Goal: Transaction & Acquisition: Purchase product/service

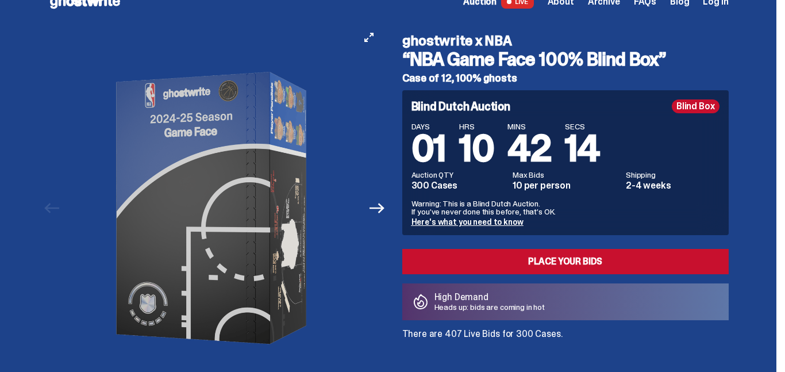
scroll to position [23, 0]
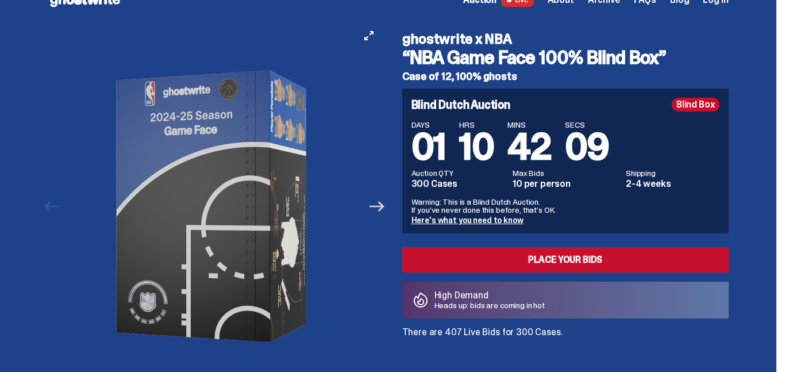
click at [379, 205] on icon "Next" at bounding box center [377, 206] width 15 height 15
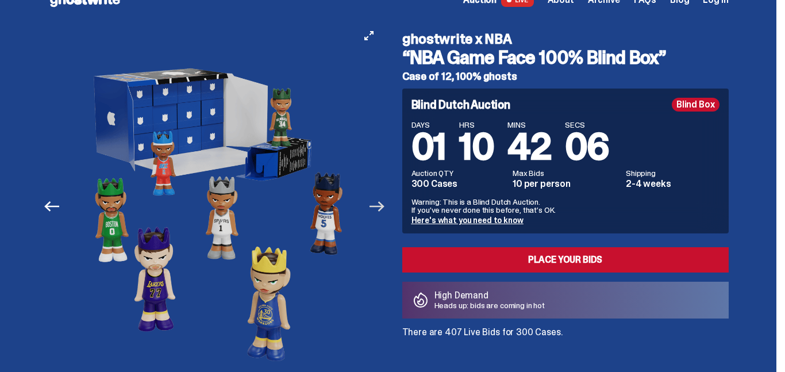
click at [379, 205] on icon "Next" at bounding box center [377, 206] width 15 height 15
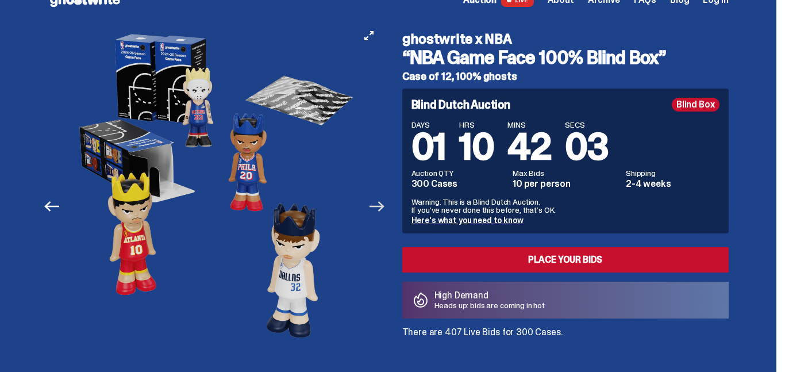
click at [379, 205] on icon "Next" at bounding box center [377, 206] width 15 height 15
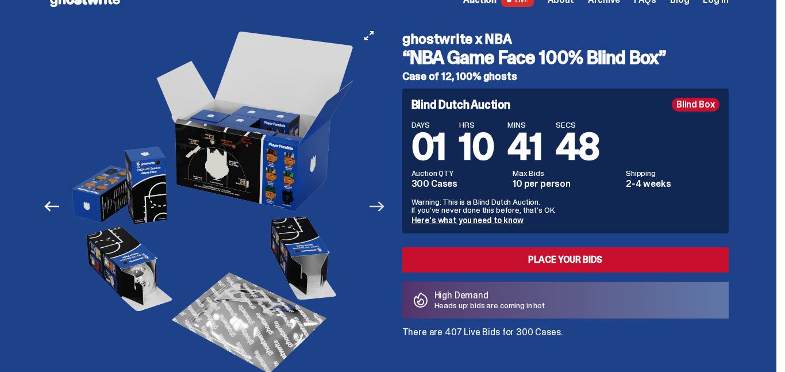
click at [379, 205] on icon "Next" at bounding box center [377, 206] width 15 height 15
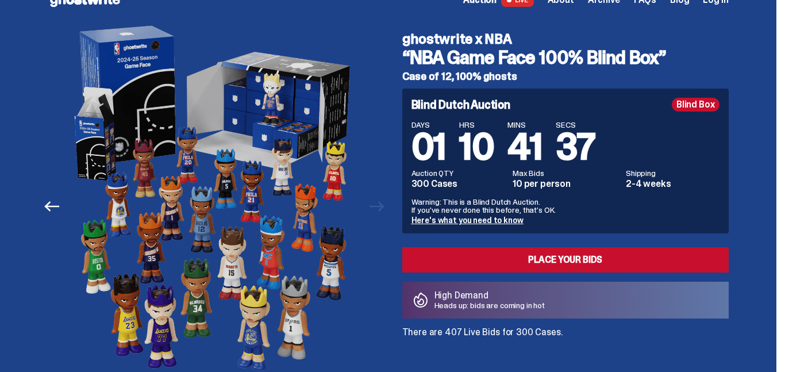
click at [518, 312] on div "High Demand Heads up: bids are coming in hot" at bounding box center [565, 300] width 326 height 37
click at [474, 221] on link "Here's what you need to know" at bounding box center [468, 220] width 112 height 10
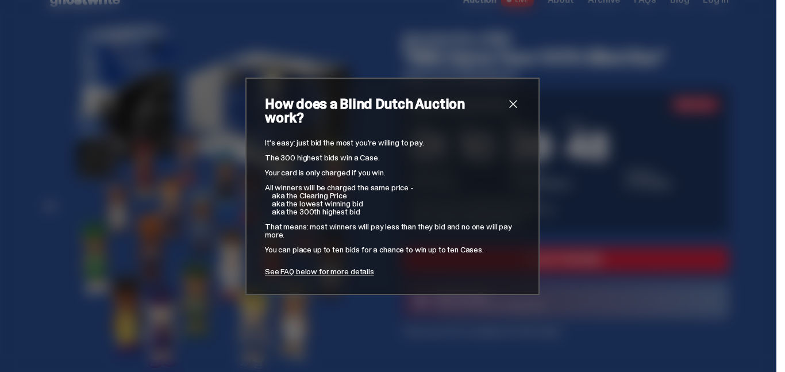
click at [519, 107] on span "close" at bounding box center [513, 104] width 14 height 14
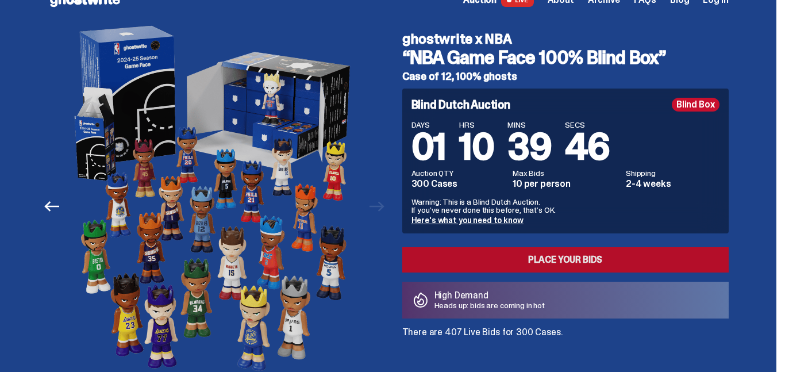
click at [542, 256] on link "Place your Bids" at bounding box center [565, 259] width 326 height 25
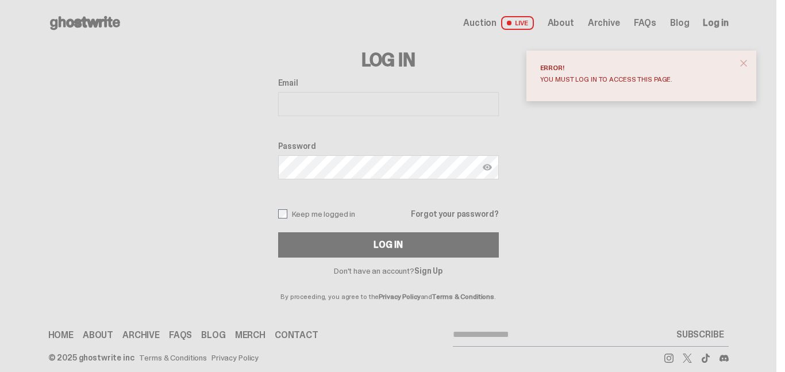
click at [387, 109] on input "Email" at bounding box center [388, 104] width 221 height 24
type input "**********"
click at [313, 145] on label "Password" at bounding box center [388, 145] width 221 height 9
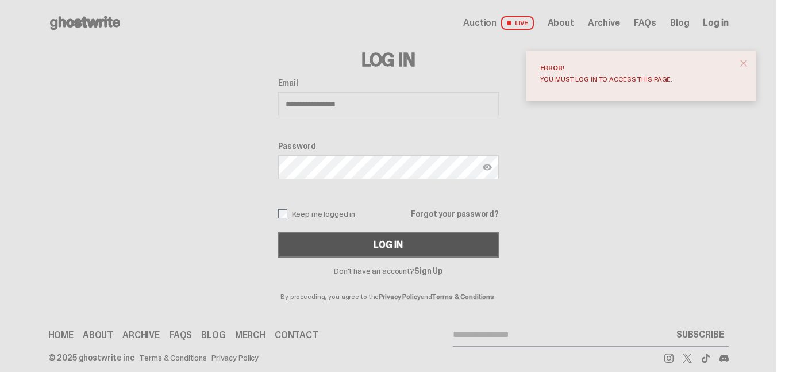
click at [445, 238] on button "Log In" at bounding box center [388, 244] width 221 height 25
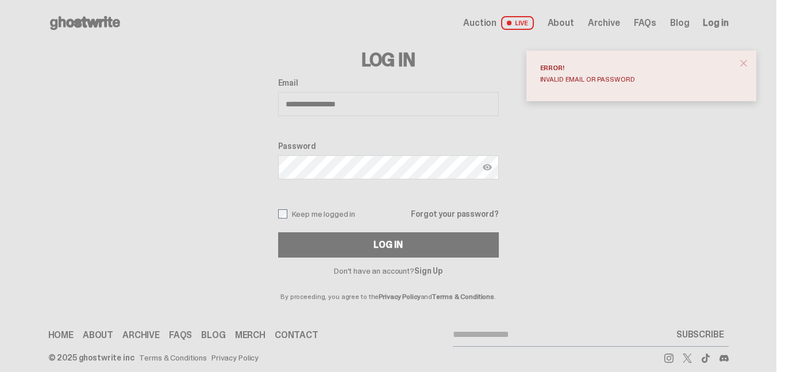
click at [442, 271] on link "Sign Up" at bounding box center [428, 271] width 28 height 10
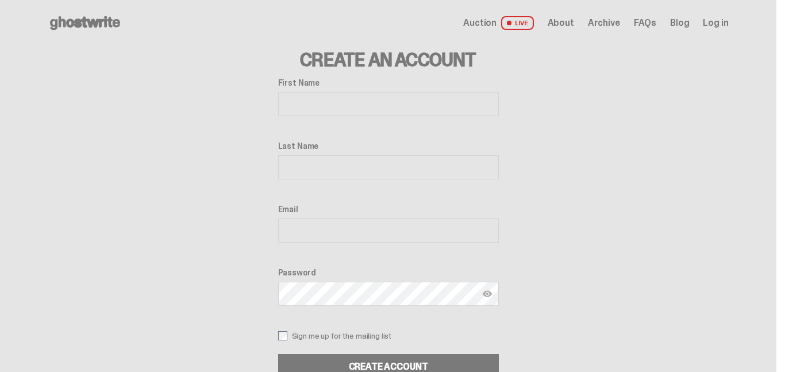
click at [297, 107] on input "First Name" at bounding box center [388, 104] width 221 height 24
type input "******"
click at [293, 173] on input "Last Name" at bounding box center [388, 167] width 221 height 24
type input "*****"
click at [328, 237] on input "Email" at bounding box center [388, 230] width 221 height 24
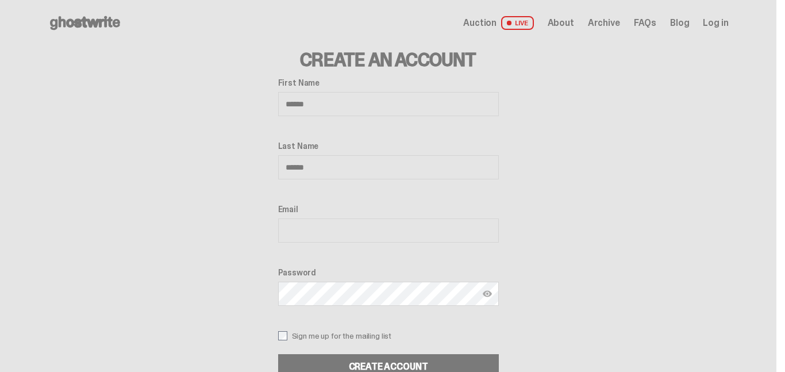
type input "**********"
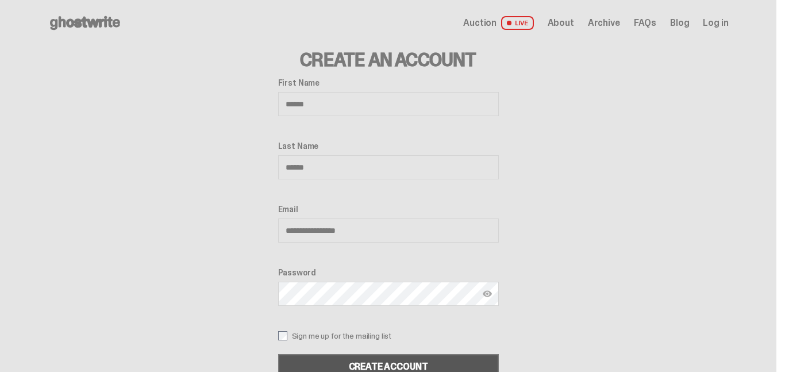
click at [463, 359] on button "Create Account" at bounding box center [388, 366] width 221 height 25
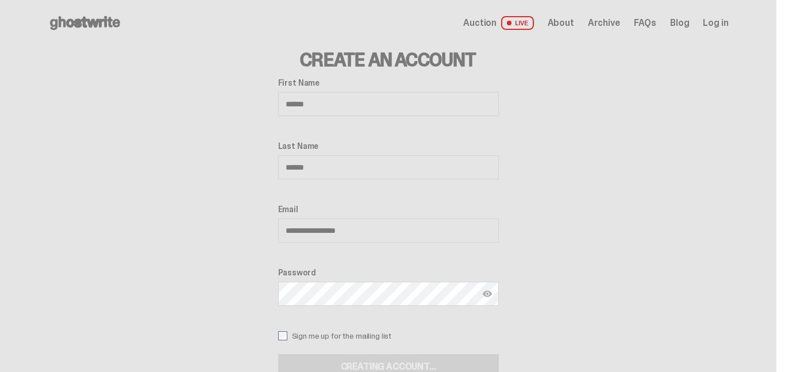
scroll to position [7, 0]
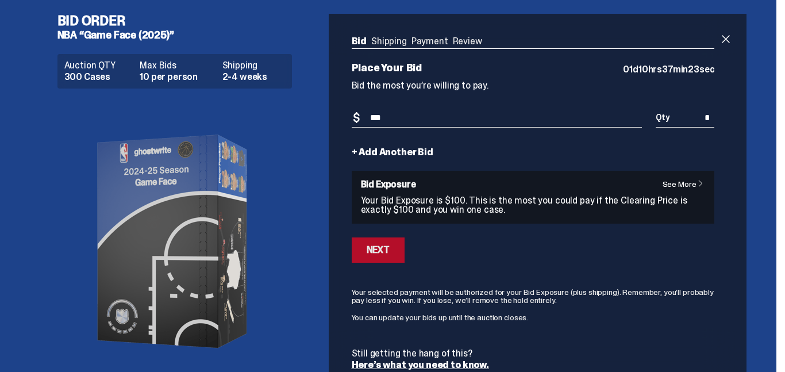
type input "***"
click at [378, 243] on button "Next" at bounding box center [378, 249] width 53 height 25
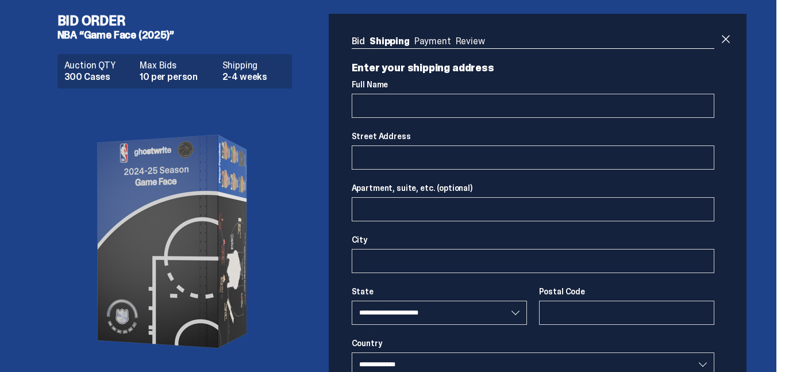
click at [110, 195] on img at bounding box center [175, 241] width 230 height 287
click at [427, 49] on div "Bid Shipping Payment Review Auction QTY 300 Cases Max Bids 10 per person Shippi…" at bounding box center [533, 296] width 363 height 519
click at [228, 165] on img at bounding box center [175, 241] width 230 height 287
drag, startPoint x: 212, startPoint y: 175, endPoint x: 94, endPoint y: 186, distance: 118.9
click at [94, 186] on img at bounding box center [175, 241] width 230 height 287
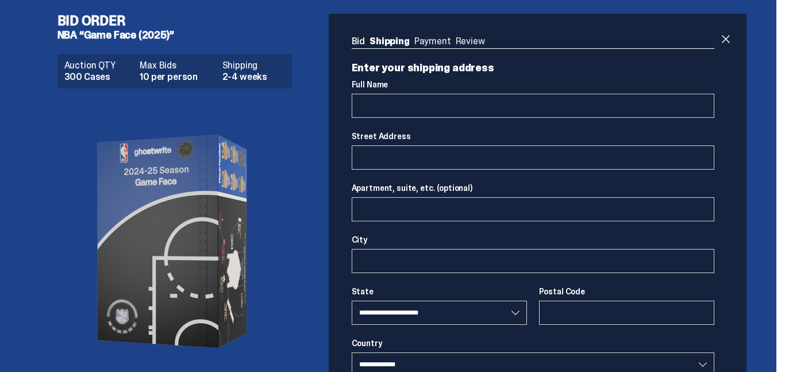
click at [422, 39] on ul "Bid Shipping Payment Review" at bounding box center [533, 42] width 363 height 11
click at [728, 41] on span at bounding box center [726, 39] width 14 height 14
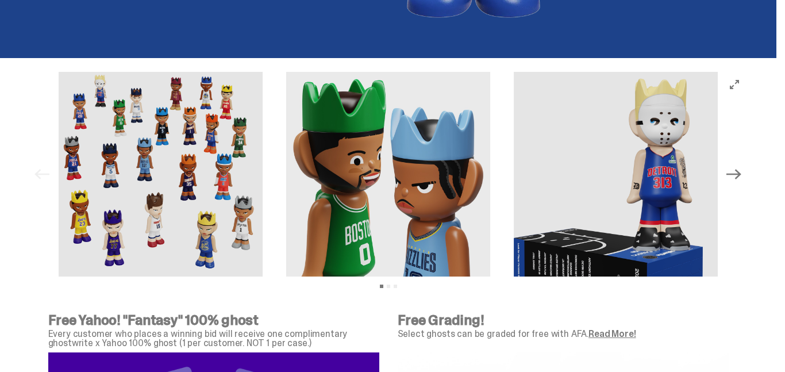
scroll to position [3465, 0]
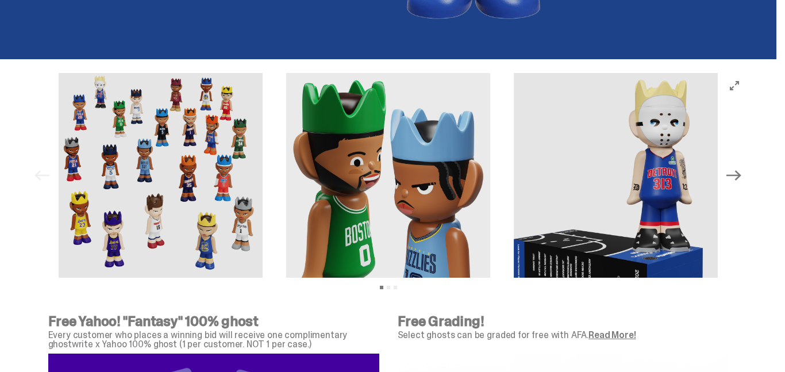
click at [741, 168] on icon "Next" at bounding box center [733, 175] width 15 height 15
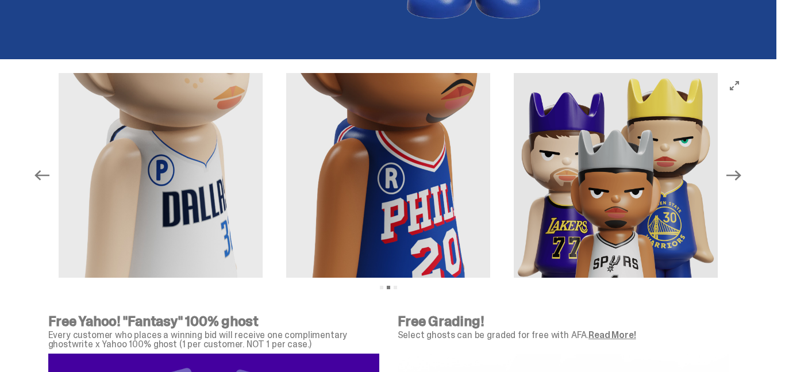
click at [741, 168] on icon "Next" at bounding box center [733, 175] width 15 height 15
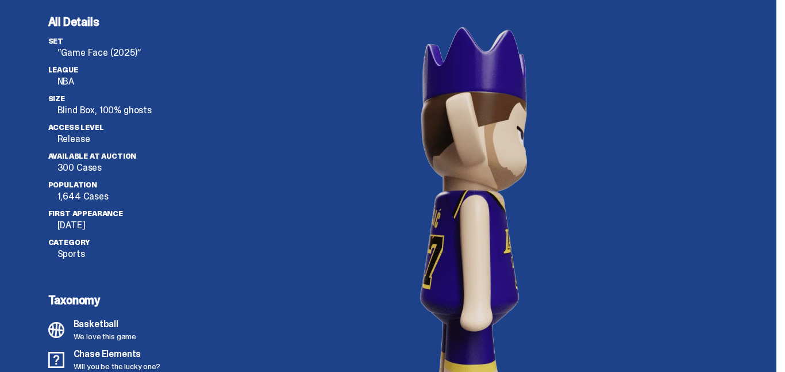
scroll to position [3074, 0]
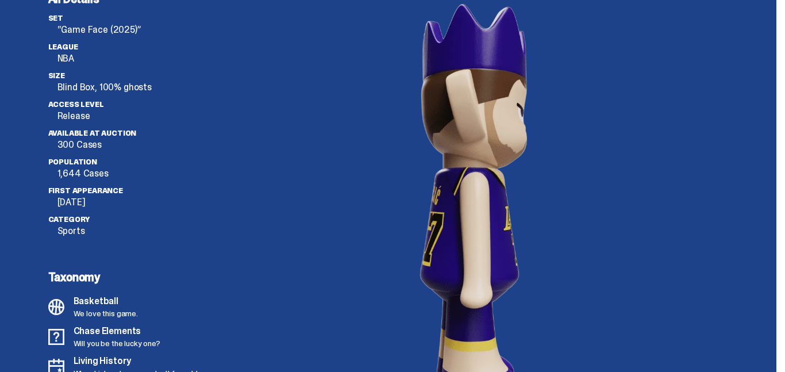
drag, startPoint x: 464, startPoint y: 219, endPoint x: 407, endPoint y: 219, distance: 56.9
click at [407, 219] on image "lottie-animation-container" at bounding box center [473, 207] width 241 height 429
click at [456, 210] on image "lottie-animation-container" at bounding box center [473, 207] width 241 height 429
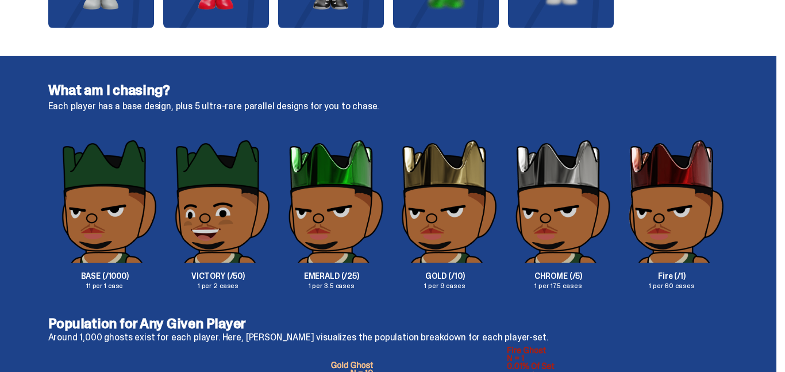
scroll to position [1764, 0]
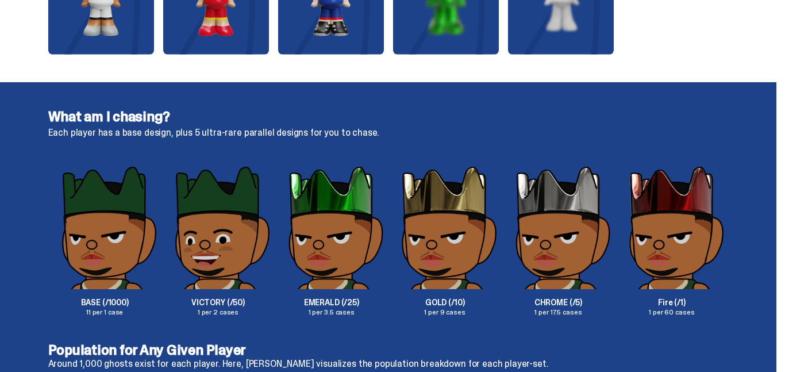
click at [672, 206] on img at bounding box center [671, 227] width 113 height 124
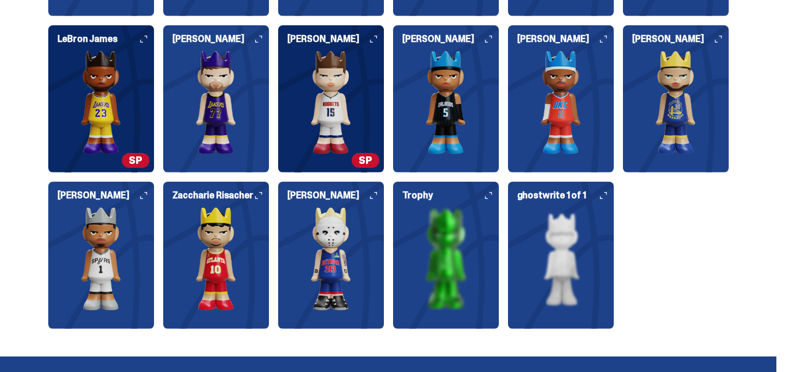
scroll to position [1511, 0]
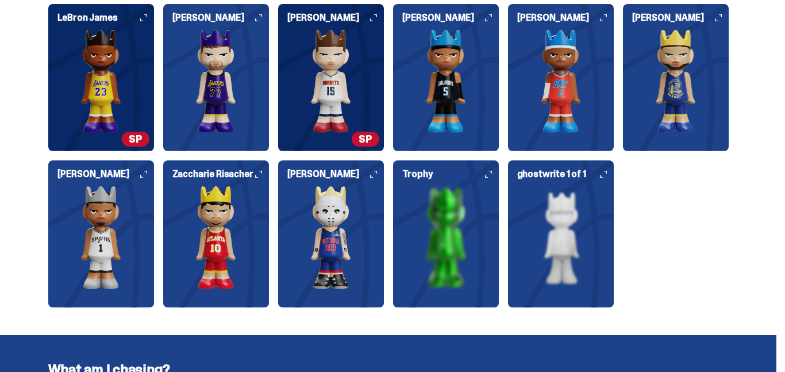
click at [607, 175] on icon at bounding box center [603, 174] width 7 height 7
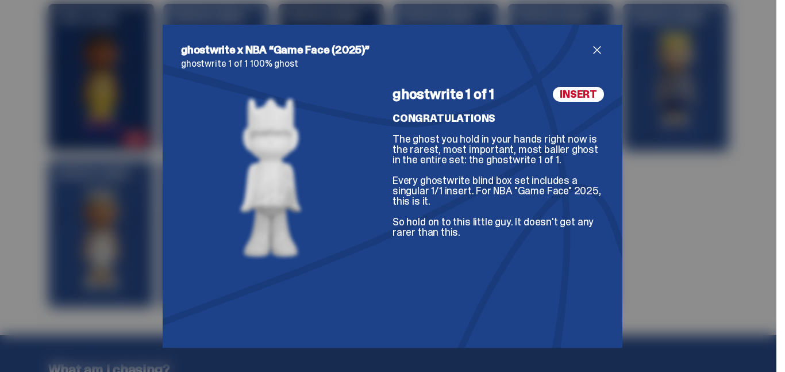
click at [268, 182] on img at bounding box center [269, 176] width 78 height 179
click at [595, 53] on span "close" at bounding box center [597, 50] width 14 height 14
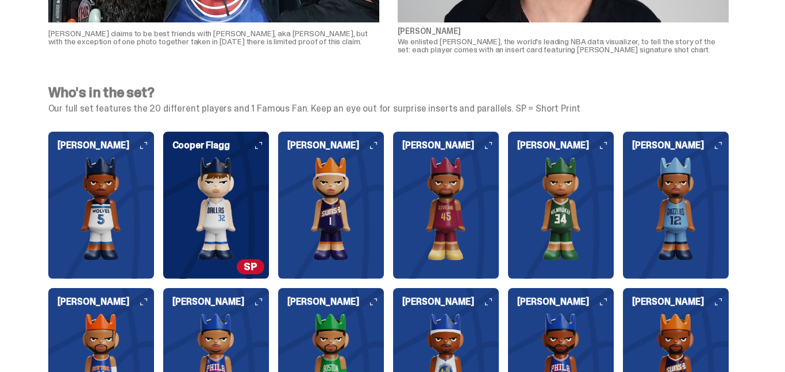
scroll to position [1097, 0]
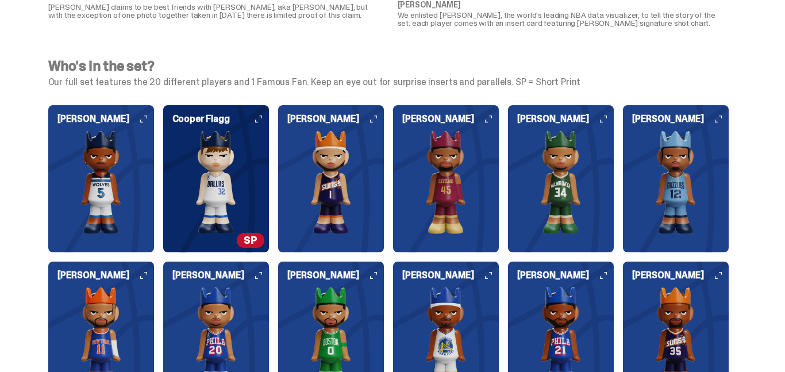
click at [144, 169] on img at bounding box center [101, 181] width 106 height 103
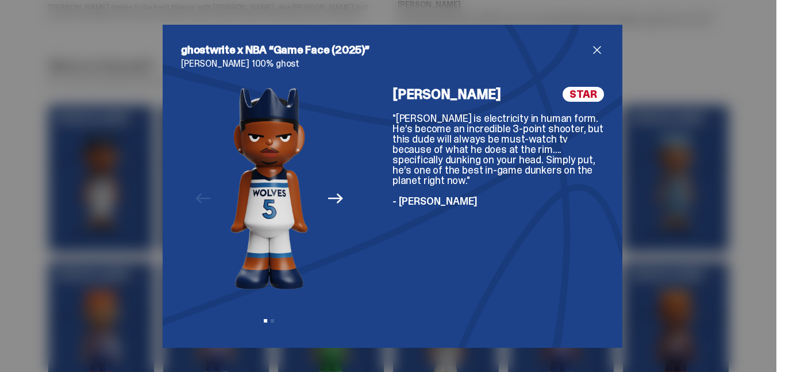
click at [333, 198] on icon "Next" at bounding box center [335, 199] width 15 height 10
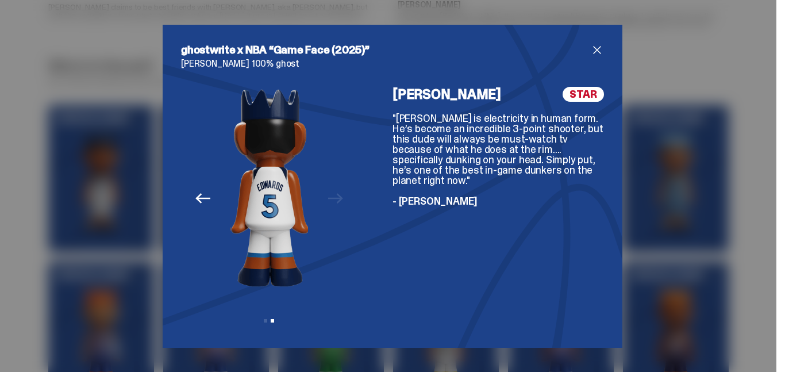
click at [333, 198] on div "Previous Next View slide 1 View slide 2" at bounding box center [269, 208] width 176 height 243
click at [605, 41] on div "ghostwrite x NBA “Game Face (2025)” Anthony Edwards 100% ghost Previous Next Vi…" at bounding box center [393, 186] width 460 height 323
click at [599, 52] on span "close" at bounding box center [597, 50] width 14 height 14
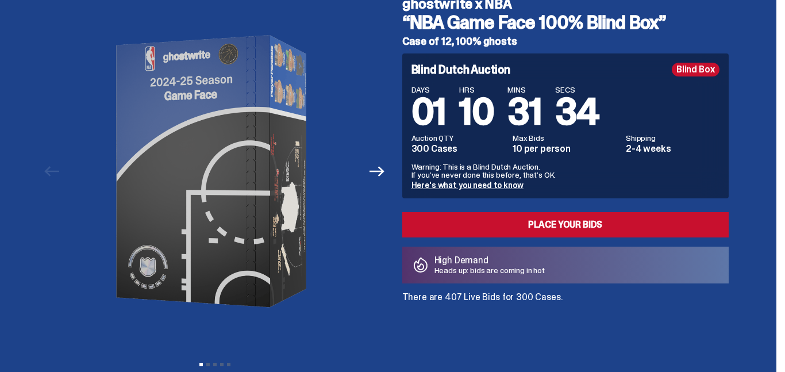
scroll to position [40, 0]
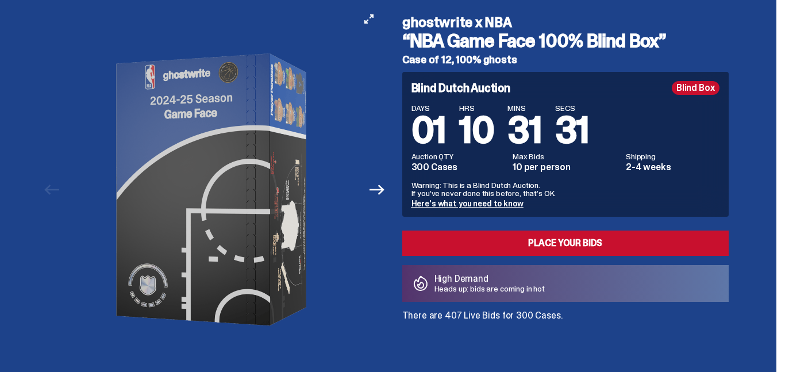
click at [378, 198] on button "Next" at bounding box center [377, 189] width 25 height 25
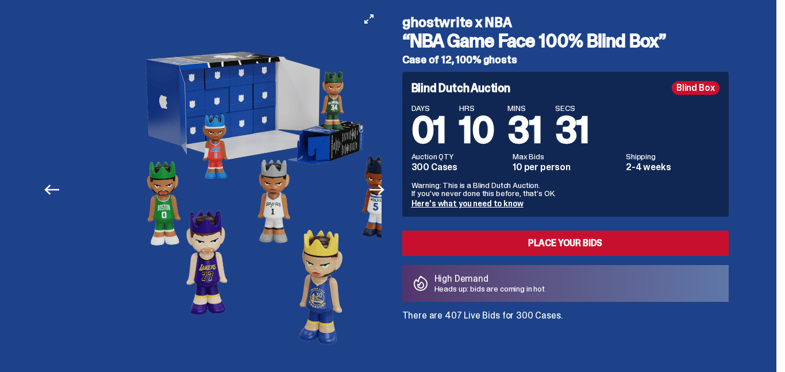
click at [378, 198] on button "Next" at bounding box center [377, 189] width 25 height 25
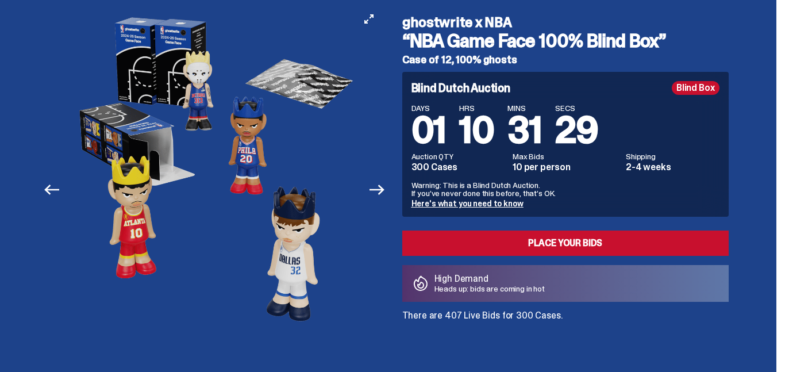
click at [378, 198] on button "Next" at bounding box center [377, 189] width 25 height 25
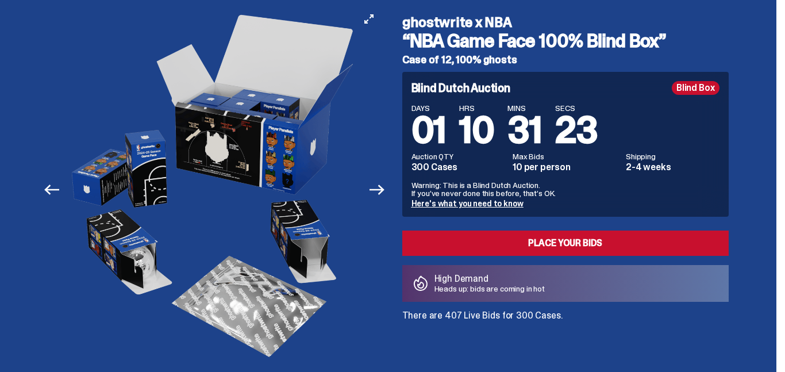
click at [378, 198] on button "Next" at bounding box center [377, 189] width 25 height 25
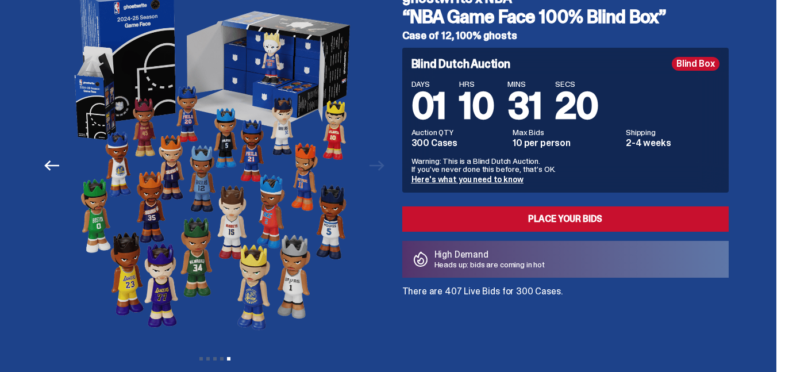
scroll to position [70, 0]
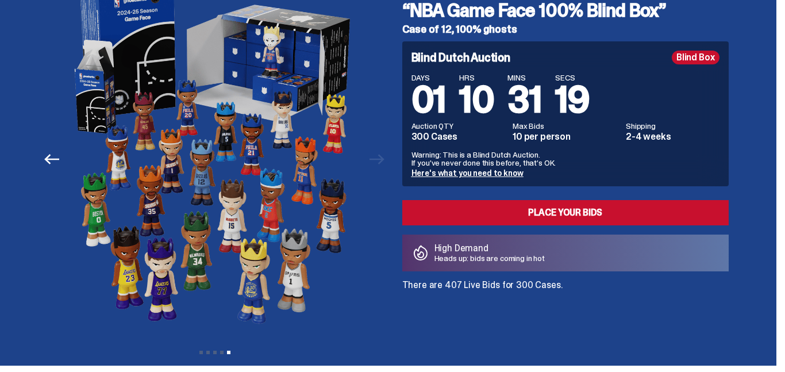
click at [161, 139] on img at bounding box center [214, 159] width 293 height 367
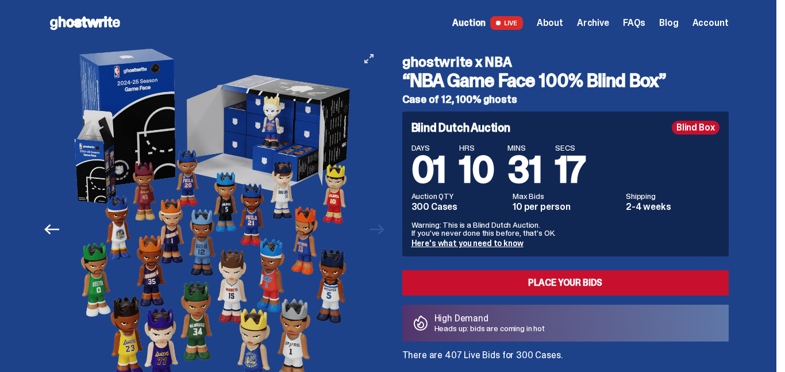
click at [372, 57] on icon "View full-screen" at bounding box center [368, 58] width 9 height 9
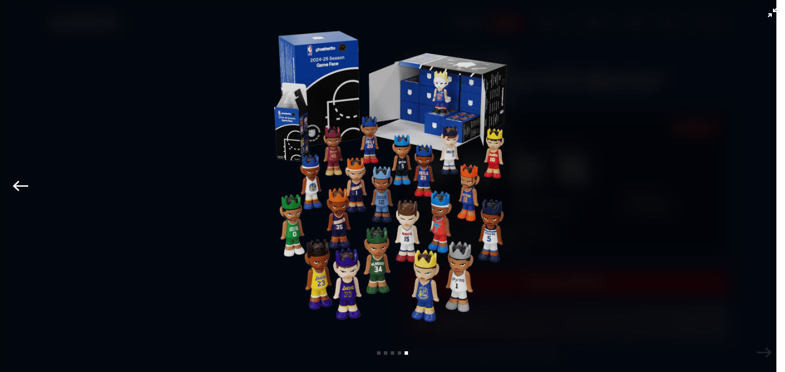
click at [295, 200] on img at bounding box center [392, 183] width 316 height 309
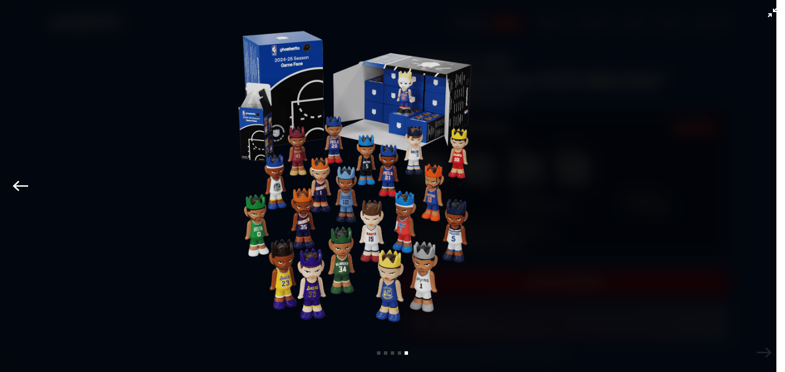
click at [0, 86] on div "Previous Next View slide 1 View slide 2 View slide 3 View slide 4 View slide 5" at bounding box center [392, 186] width 785 height 372
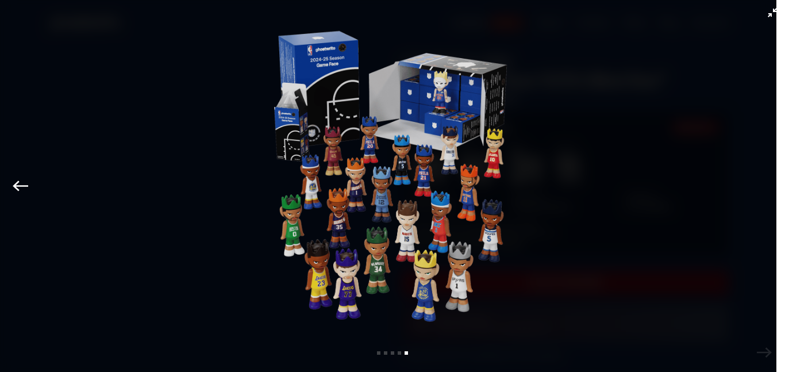
click at [771, 19] on button "Exit full-screen" at bounding box center [773, 13] width 14 height 14
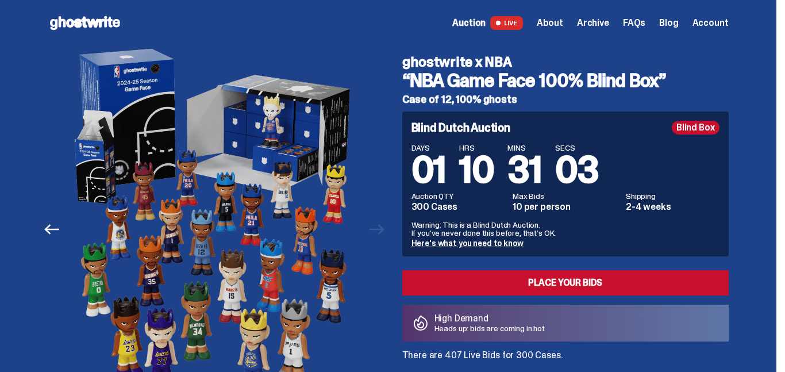
click at [84, 26] on use at bounding box center [85, 23] width 70 height 14
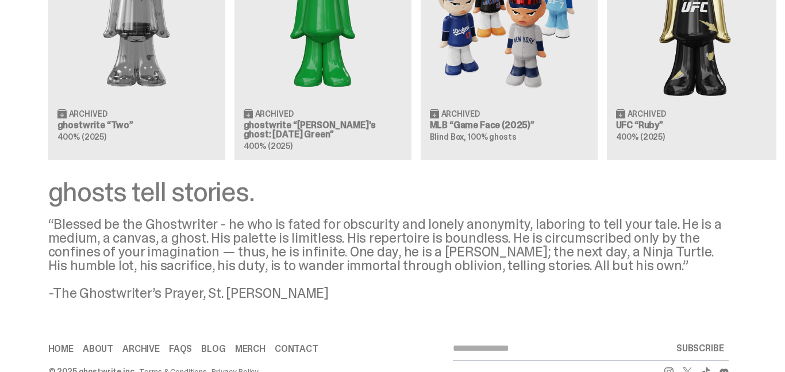
scroll to position [1517, 0]
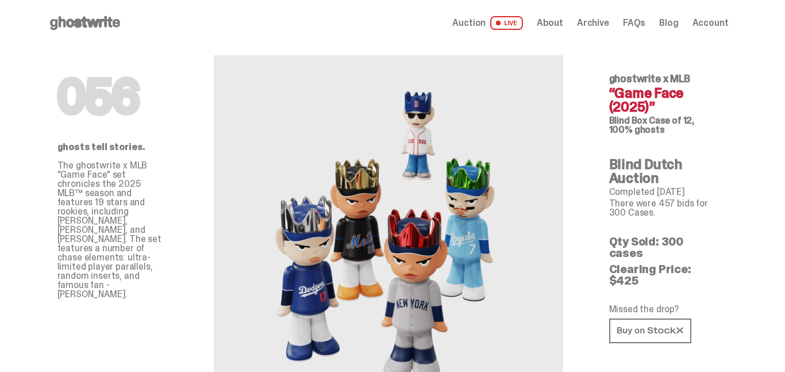
click at [475, 28] on span "Auction" at bounding box center [468, 22] width 33 height 9
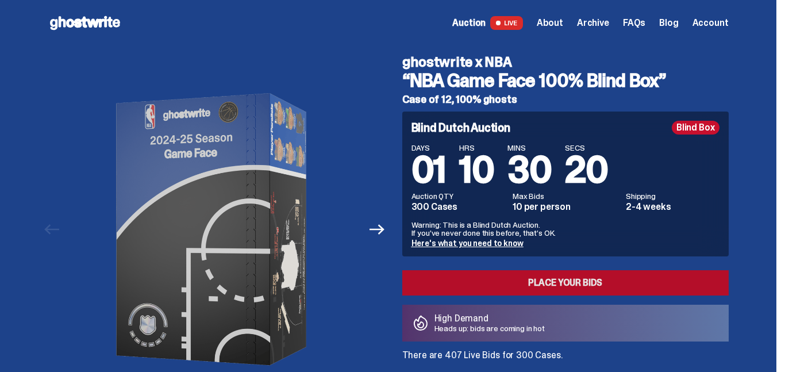
click at [678, 280] on link "Place your Bids" at bounding box center [565, 282] width 326 height 25
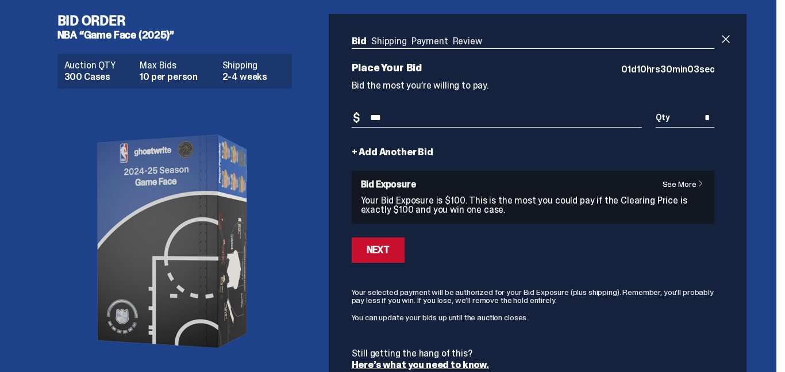
click at [387, 122] on input "***" at bounding box center [497, 118] width 291 height 19
click at [688, 182] on link "See More" at bounding box center [687, 184] width 48 height 8
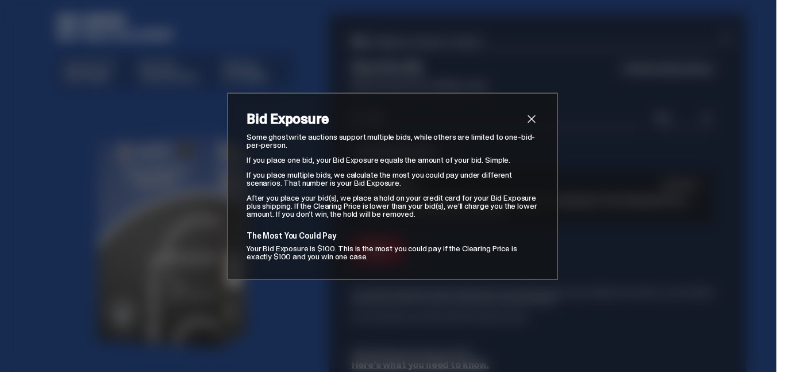
click at [529, 115] on span "close" at bounding box center [532, 119] width 14 height 14
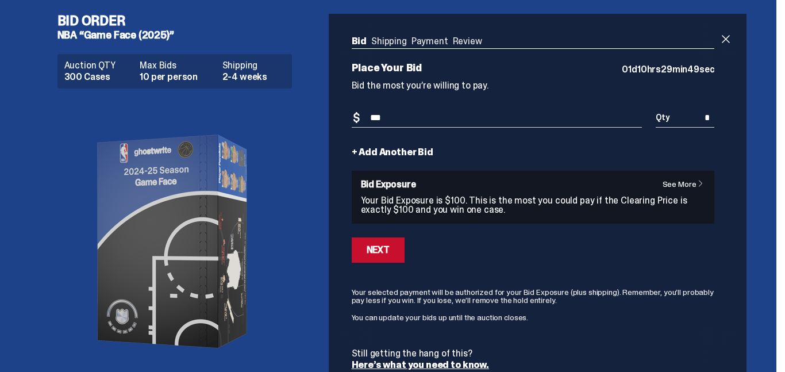
click at [529, 115] on input "***" at bounding box center [497, 118] width 291 height 19
type input "*"
type input "***"
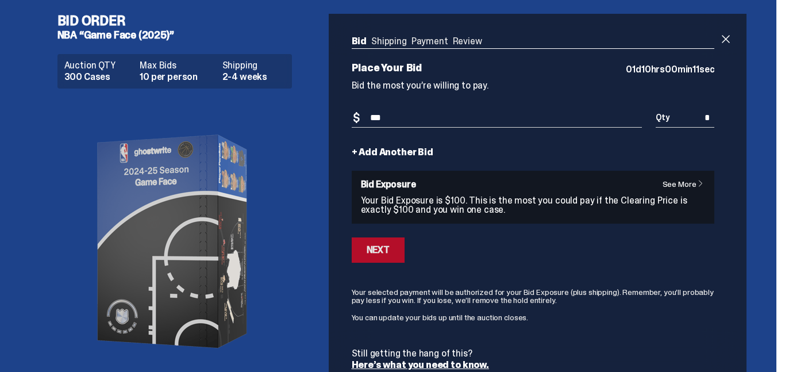
click at [366, 259] on button "Next" at bounding box center [378, 249] width 53 height 25
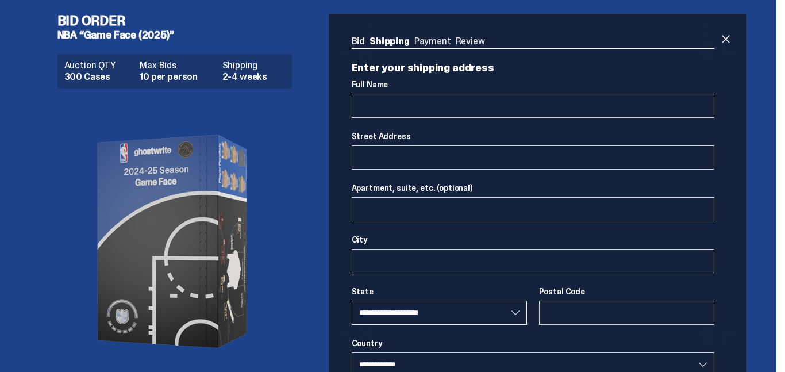
click at [407, 315] on select "**********" at bounding box center [440, 313] width 176 height 24
click at [356, 301] on select "**********" at bounding box center [440, 313] width 176 height 24
select select "**"
click at [599, 312] on input "Postal Code" at bounding box center [627, 313] width 176 height 24
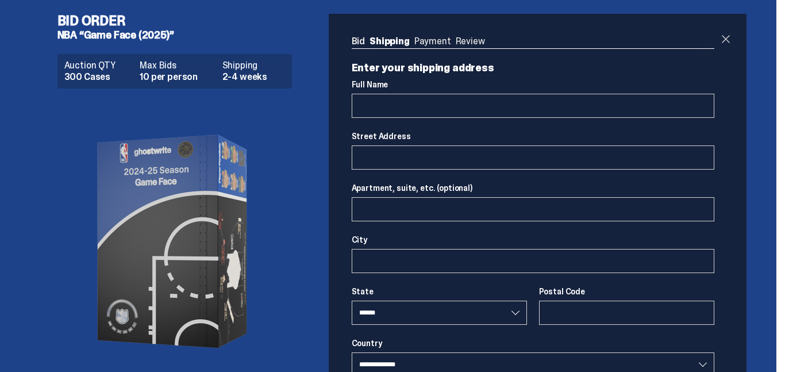
click at [732, 42] on span at bounding box center [726, 39] width 14 height 14
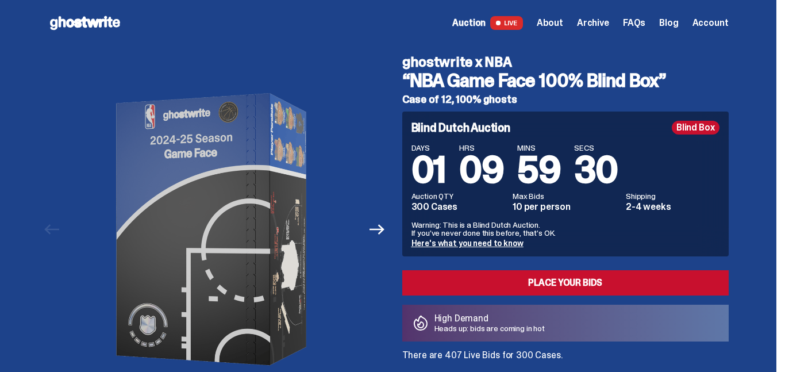
click at [701, 23] on span "Account" at bounding box center [711, 22] width 36 height 9
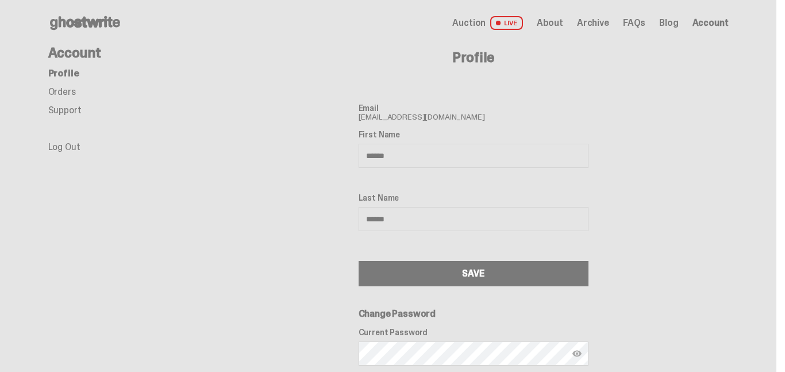
click at [556, 23] on span "About" at bounding box center [550, 22] width 26 height 9
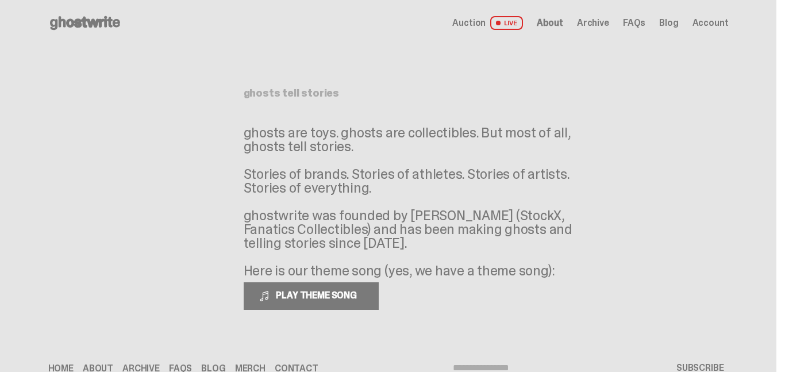
click at [594, 27] on span "Archive" at bounding box center [593, 22] width 32 height 9
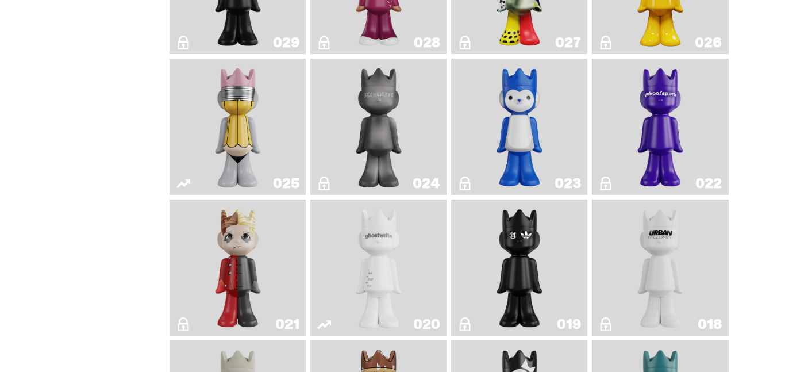
scroll to position [1316, 0]
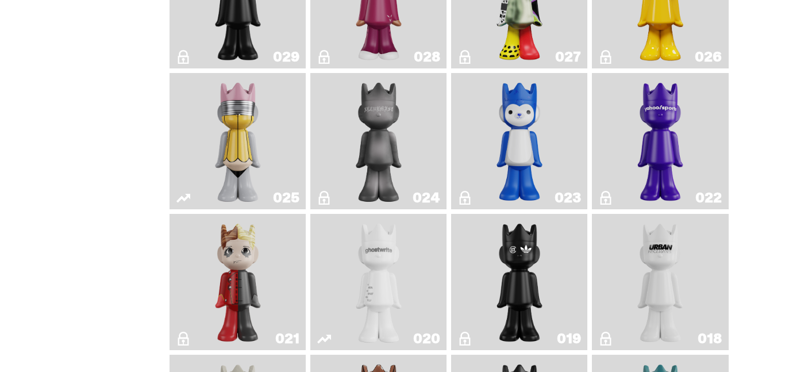
click at [643, 296] on img "U.N. (Black & White)" at bounding box center [660, 281] width 55 height 127
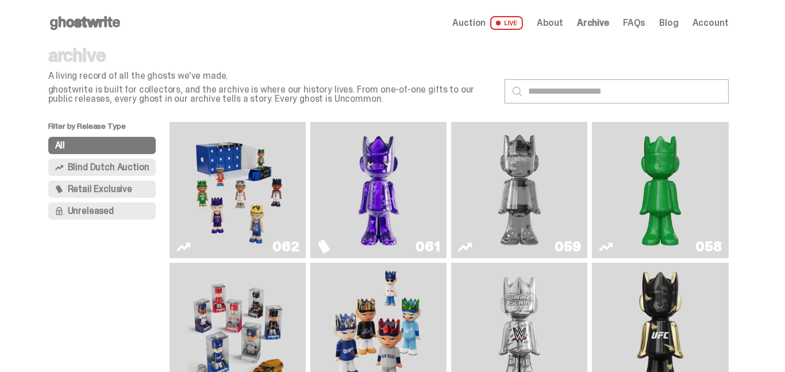
click at [215, 203] on img "Game Face (2025)" at bounding box center [238, 189] width 102 height 127
